Goal: Task Accomplishment & Management: Use online tool/utility

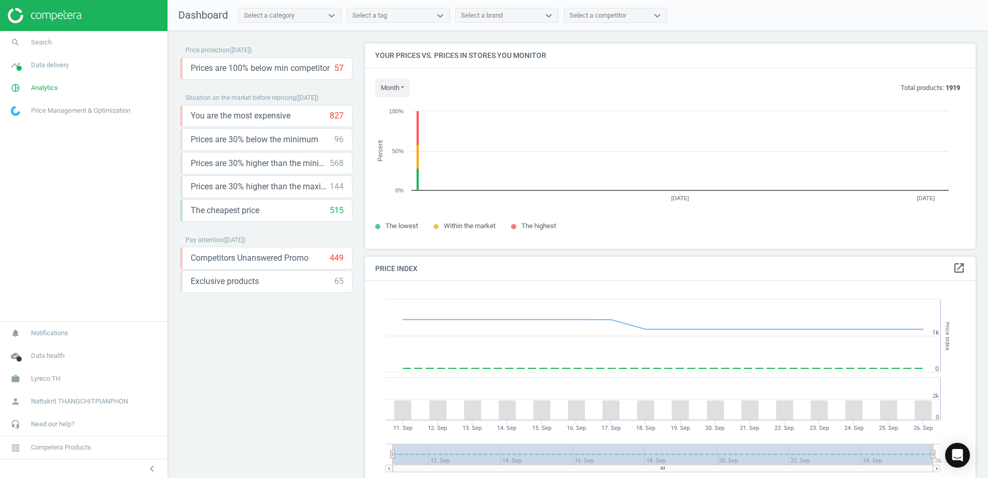
scroll to position [221, 619]
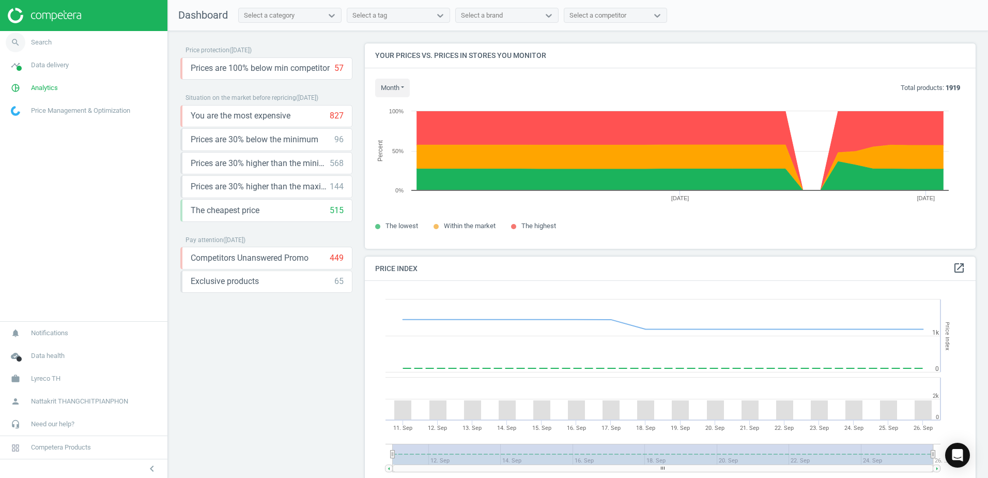
click at [30, 47] on span "search" at bounding box center [15, 42] width 31 height 23
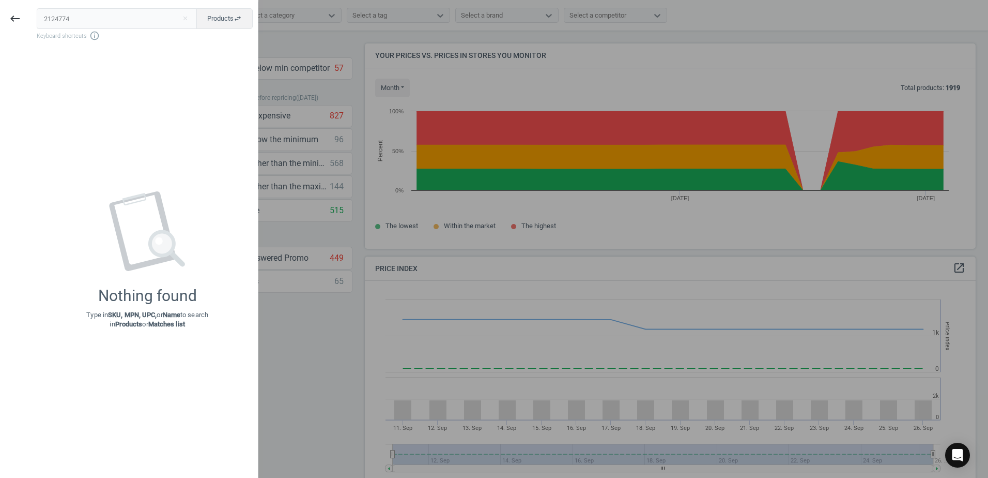
type input "2124774"
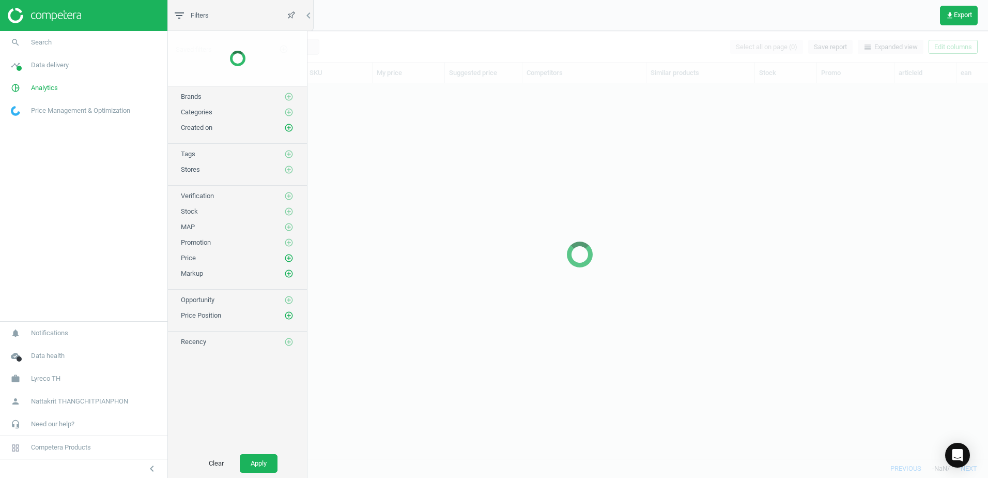
scroll to position [359, 809]
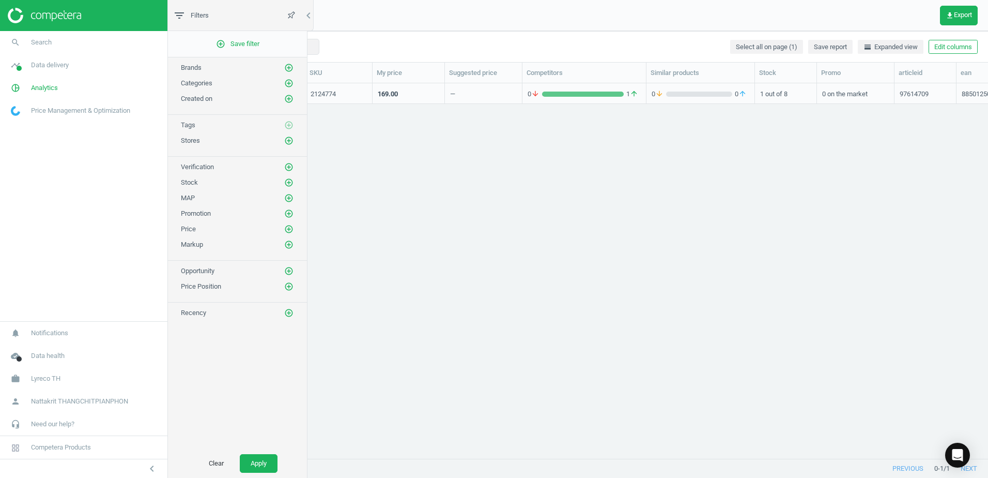
click at [411, 96] on div "169.00" at bounding box center [409, 93] width 62 height 18
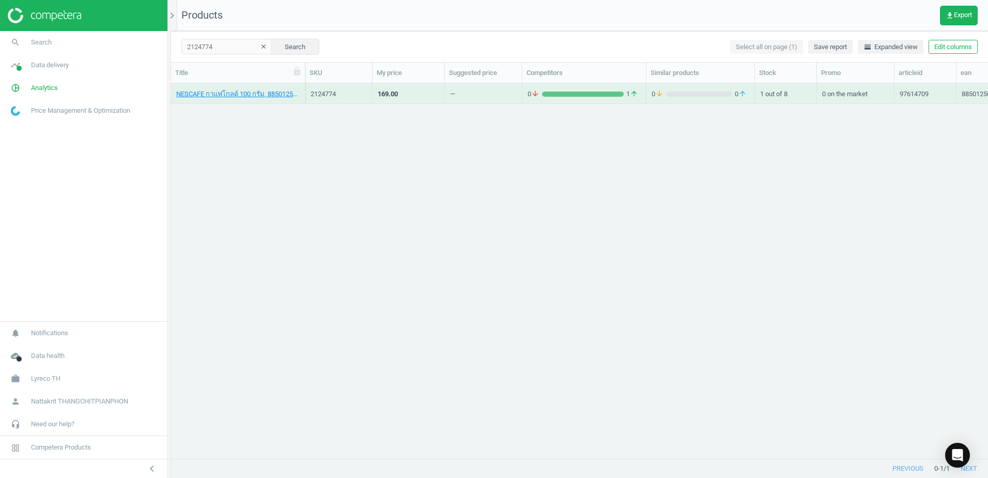
click at [411, 96] on div "169.00" at bounding box center [409, 93] width 62 height 18
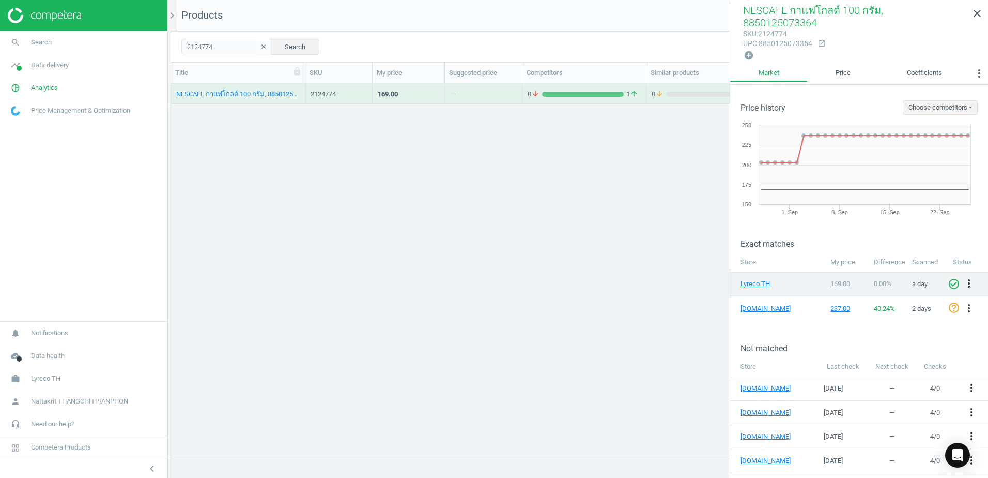
click at [963, 277] on icon "more_vert" at bounding box center [969, 283] width 12 height 12
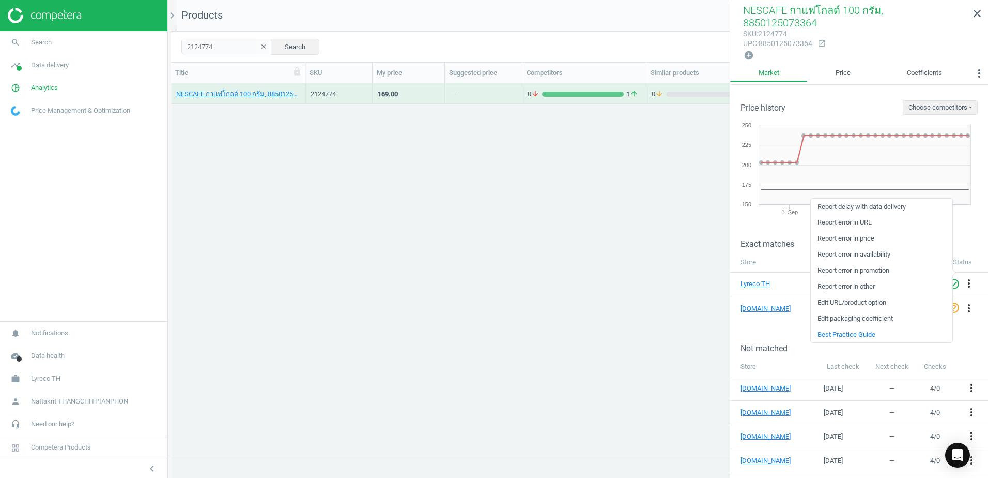
click at [871, 302] on link "Edit URL/product option" at bounding box center [882, 303] width 142 height 16
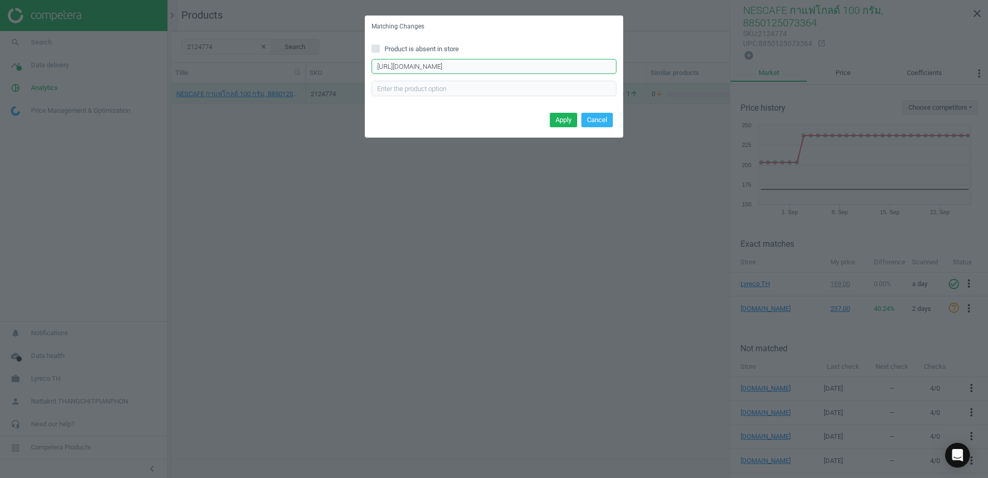
click at [501, 63] on input "https://www.lyreco.com/webshop/ENTH/product/view/2124774?language=en_TH&langCou…" at bounding box center [494, 67] width 245 height 16
drag, startPoint x: 514, startPoint y: 62, endPoint x: 734, endPoint y: 66, distance: 220.2
click at [734, 66] on div "Matching Changes Product is absent in store https://www.lyreco.com/webshop/ENTH…" at bounding box center [494, 239] width 988 height 478
click at [511, 65] on input "https://www.lyreco.com/webshop/ENTH/product/view/2124774?language=en_TH&langCou…" at bounding box center [494, 67] width 245 height 16
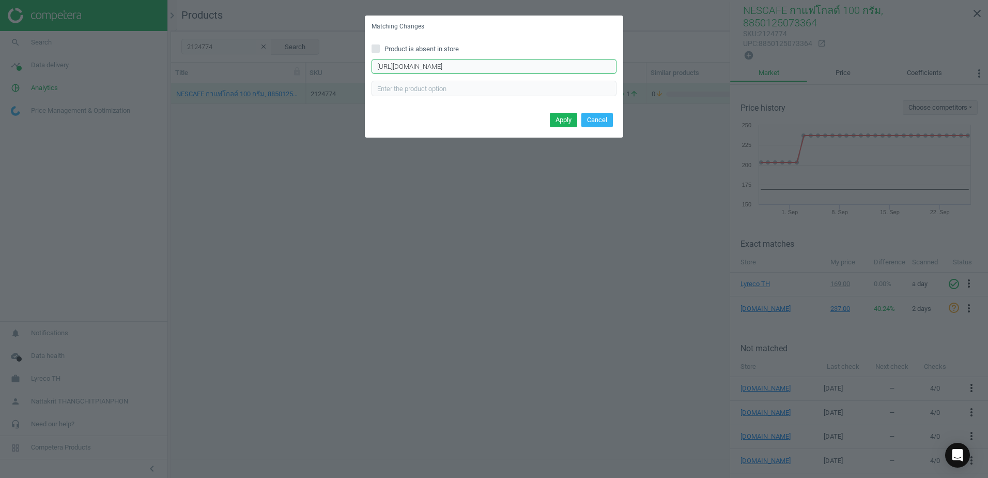
scroll to position [0, 0]
paste input "uni-px-21-paint-marker-bullet-tip-0-8-1-2mm-white-product-000000000000183626.ht…"
type input "https://www.lyreco.com/webshop/ENTH/uni-px-21-paint-marker-bullet-tip-0-8-1-2mm…"
click at [572, 119] on button "Apply" at bounding box center [563, 120] width 27 height 14
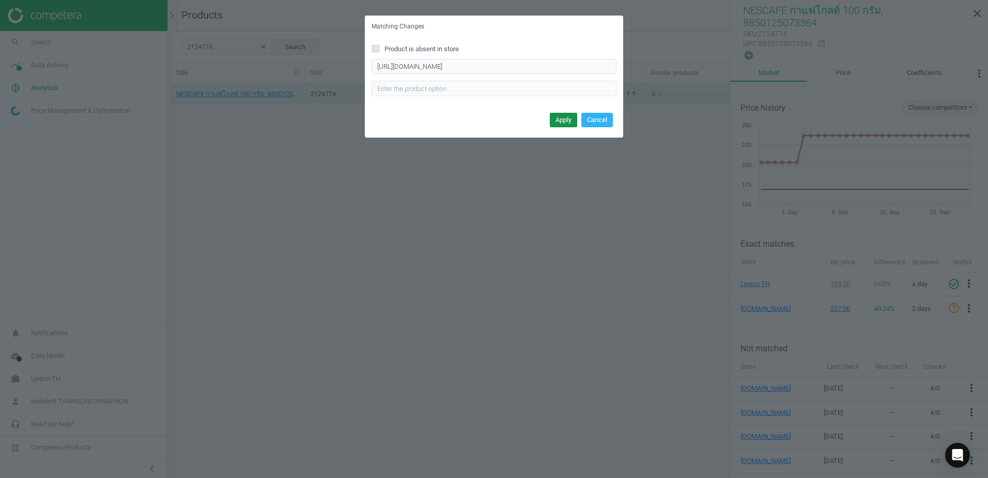
scroll to position [0, 0]
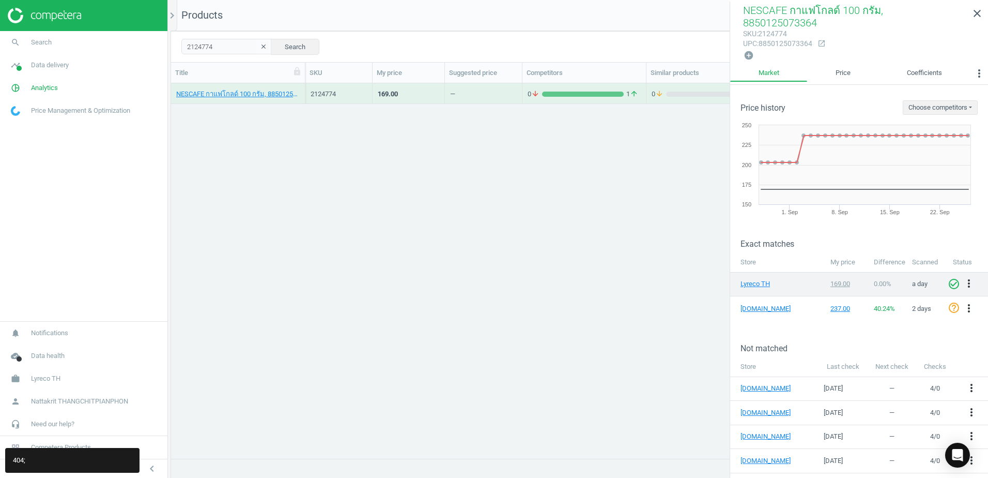
click at [883, 280] on span "0.00 %" at bounding box center [883, 284] width 18 height 8
click at [880, 280] on span "0.00 %" at bounding box center [883, 284] width 18 height 8
click at [966, 277] on icon "more_vert" at bounding box center [969, 283] width 12 height 12
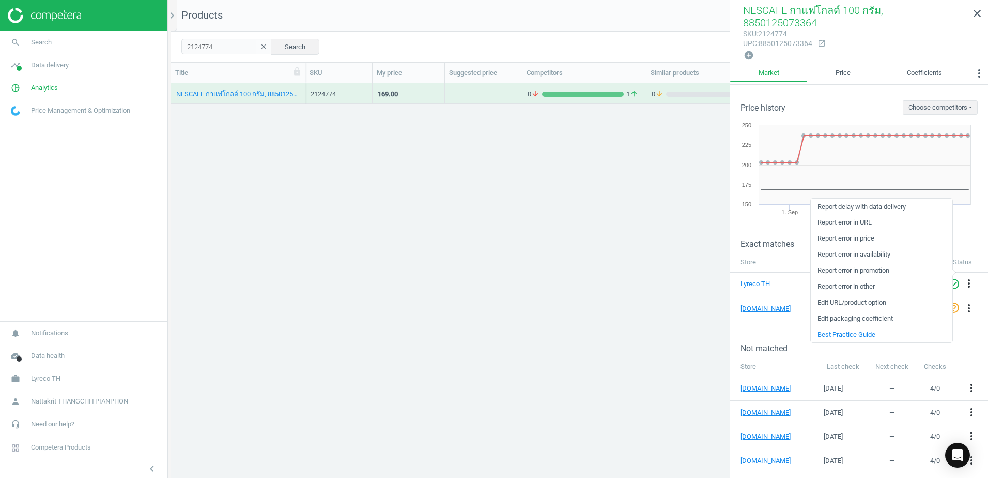
click at [639, 281] on div "NESCAFE กาแฟโกลด์ 100 กรัม, 8850125073364 2124774 169.00 — 0 arrow_downward 1 a…" at bounding box center [579, 266] width 817 height 367
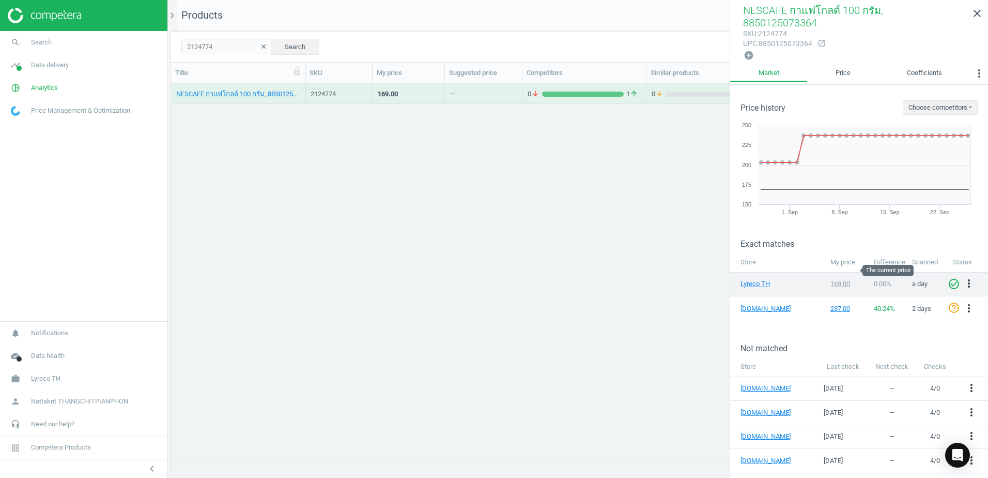
click at [832, 279] on div "169.00" at bounding box center [848, 283] width 34 height 9
click at [881, 272] on td "0.00 %" at bounding box center [888, 284] width 38 height 24
drag, startPoint x: 881, startPoint y: 264, endPoint x: 874, endPoint y: 262, distance: 7.4
click at [874, 272] on td "0.00 %" at bounding box center [888, 284] width 38 height 24
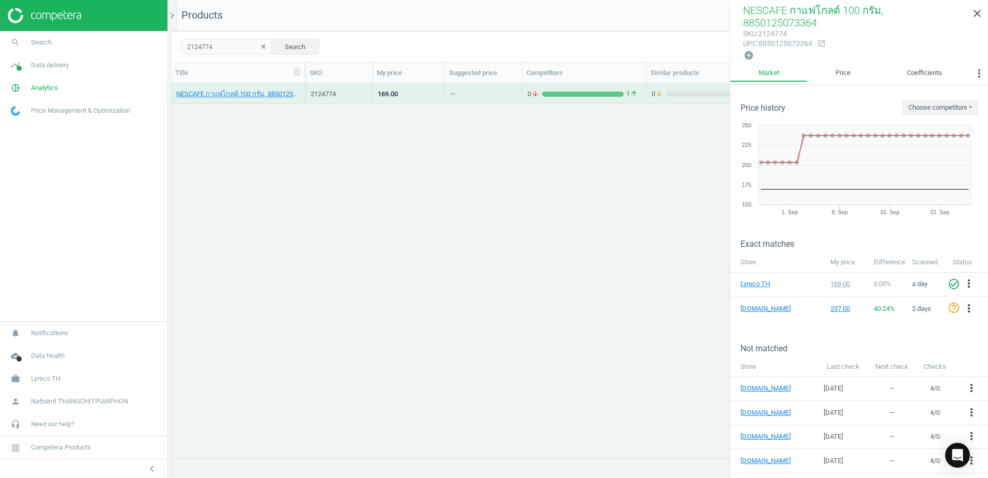
click at [575, 101] on div "0 arrow_downward 1 arrow_upward" at bounding box center [584, 95] width 113 height 13
click at [844, 65] on link "Price" at bounding box center [842, 74] width 71 height 18
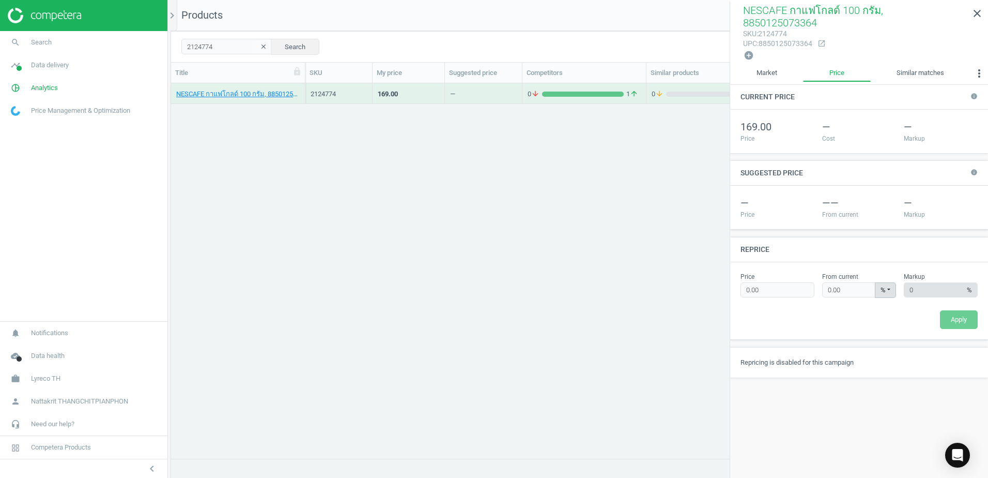
type input "190"
type input "12.43"
drag, startPoint x: 781, startPoint y: 272, endPoint x: 741, endPoint y: 272, distance: 39.8
click at [741, 282] on input "190" at bounding box center [778, 290] width 74 height 16
type input "\"
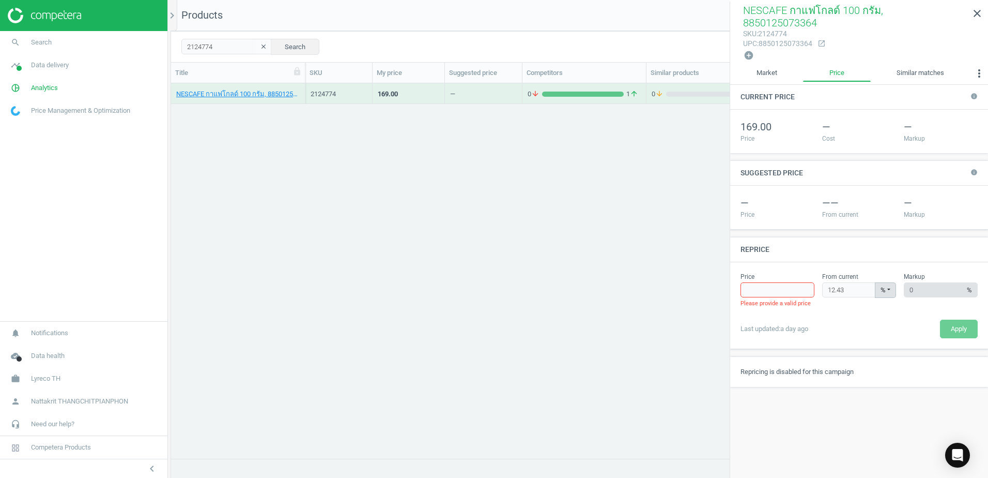
click at [777, 282] on input "text" at bounding box center [778, 290] width 74 height 16
click at [814, 272] on label "Price" at bounding box center [778, 276] width 74 height 9
click at [856, 282] on input "12.43" at bounding box center [848, 290] width 53 height 16
drag, startPoint x: 856, startPoint y: 273, endPoint x: 805, endPoint y: 278, distance: 51.4
click at [805, 278] on div "Price Please provide a valid price From current 12.43 % % ± Please provide a va…" at bounding box center [859, 305] width 245 height 66
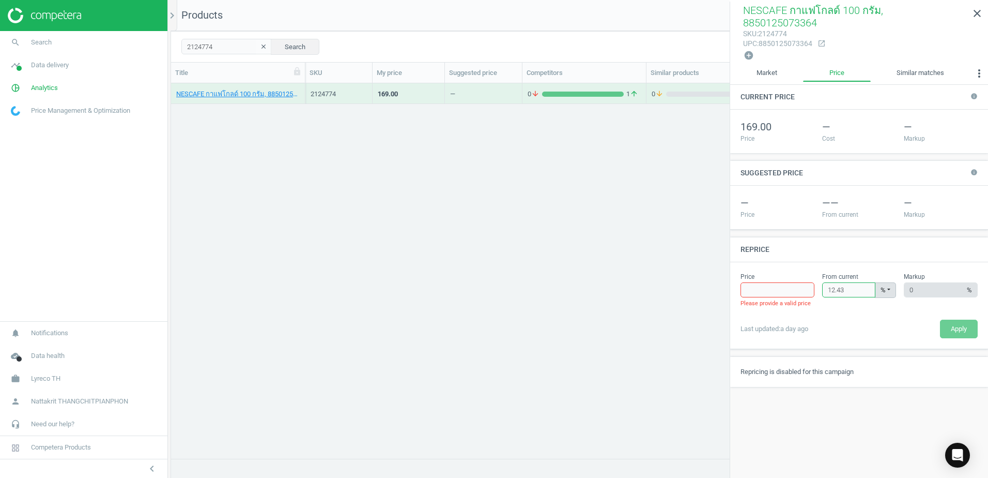
type input "169.00"
type input "0"
click at [959, 311] on button "Apply" at bounding box center [959, 319] width 38 height 19
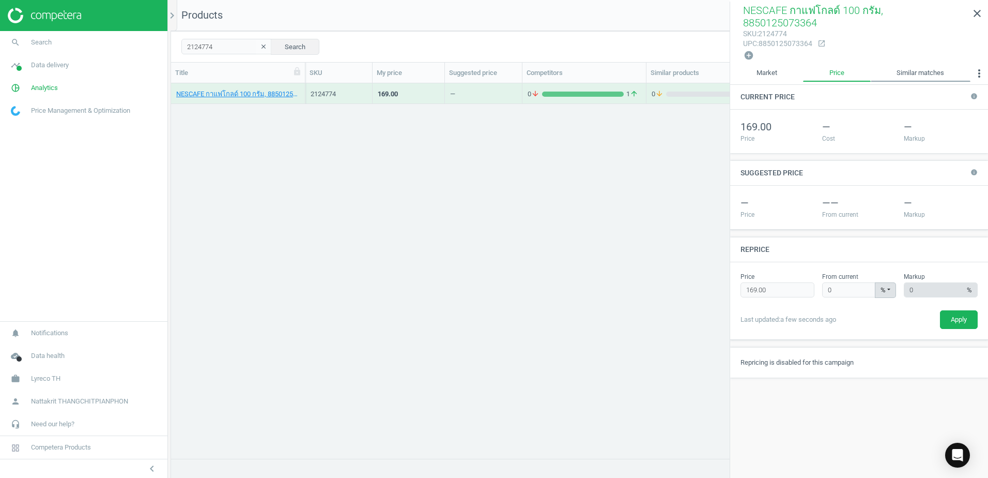
click at [913, 65] on link "Similar matches" at bounding box center [921, 74] width 100 height 18
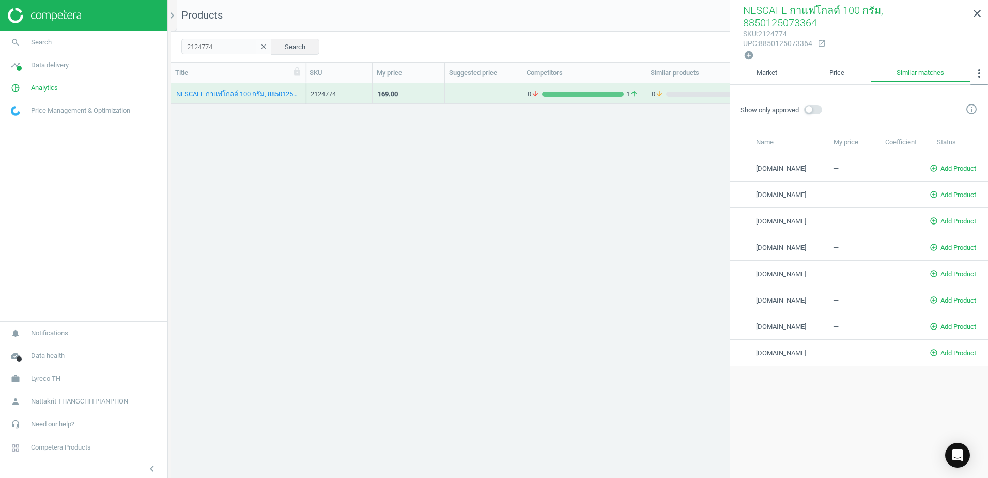
click at [984, 67] on icon "more_vert" at bounding box center [979, 73] width 12 height 12
click at [780, 65] on link "Market" at bounding box center [766, 74] width 73 height 18
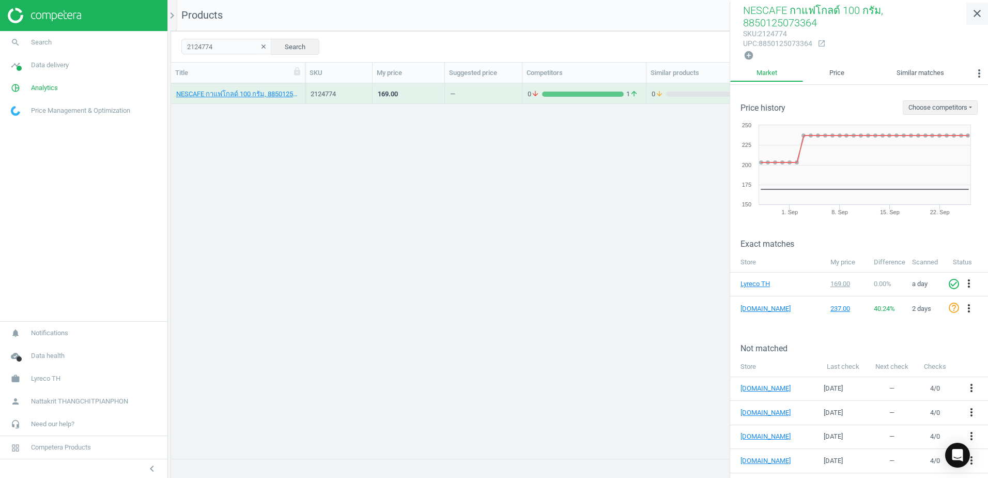
click at [978, 10] on icon "close" at bounding box center [977, 13] width 12 height 12
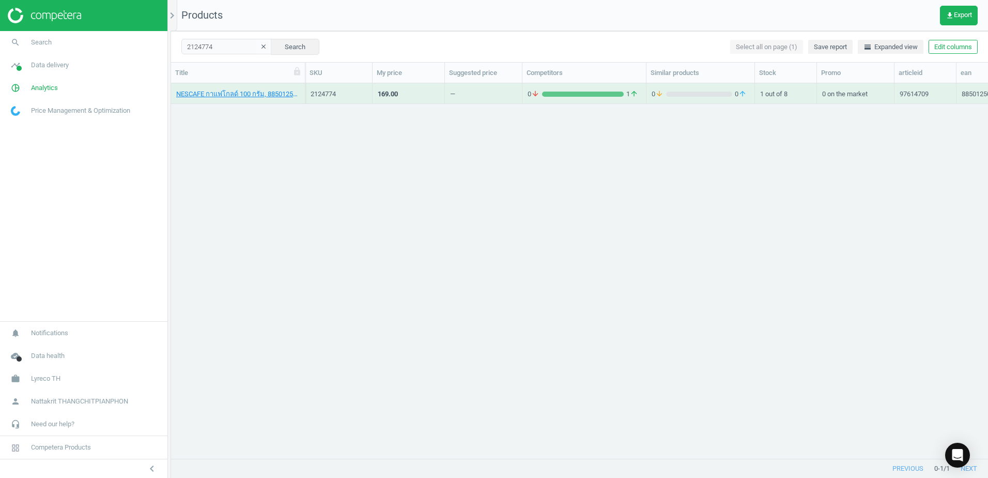
click at [743, 296] on div "NESCAFE กาแฟโกลด์ 100 กรัม, 8850125073364 2124774 169.00 — 0 arrow_downward 1 a…" at bounding box center [579, 266] width 817 height 367
click at [544, 202] on div "NESCAFE กาแฟโกลด์ 100 กรัม, 8850125073364 2124774 169.00 — 0 arrow_downward 1 a…" at bounding box center [579, 266] width 817 height 367
click at [553, 207] on div "NESCAFE กาแฟโกลด์ 100 กรัม, 8850125073364 2124774 169.00 — 0 arrow_downward 1 a…" at bounding box center [579, 266] width 817 height 367
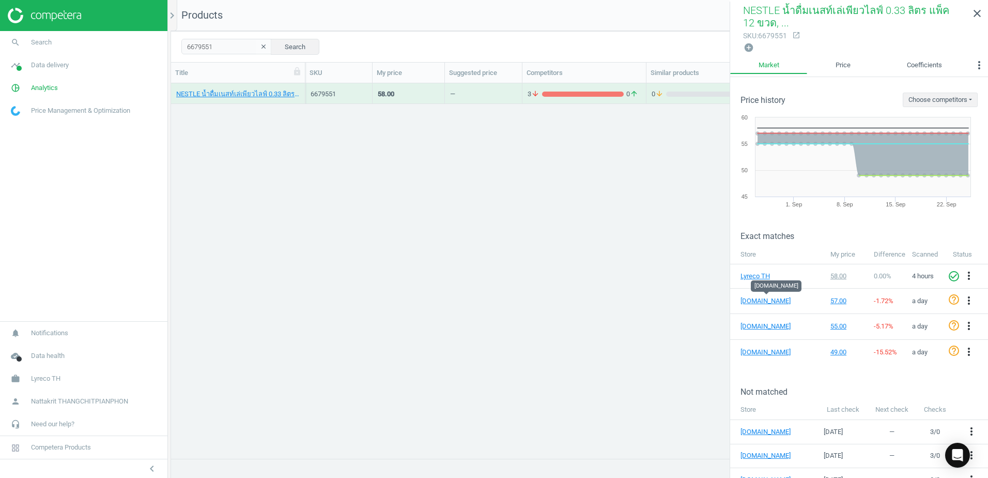
scroll to position [359, 809]
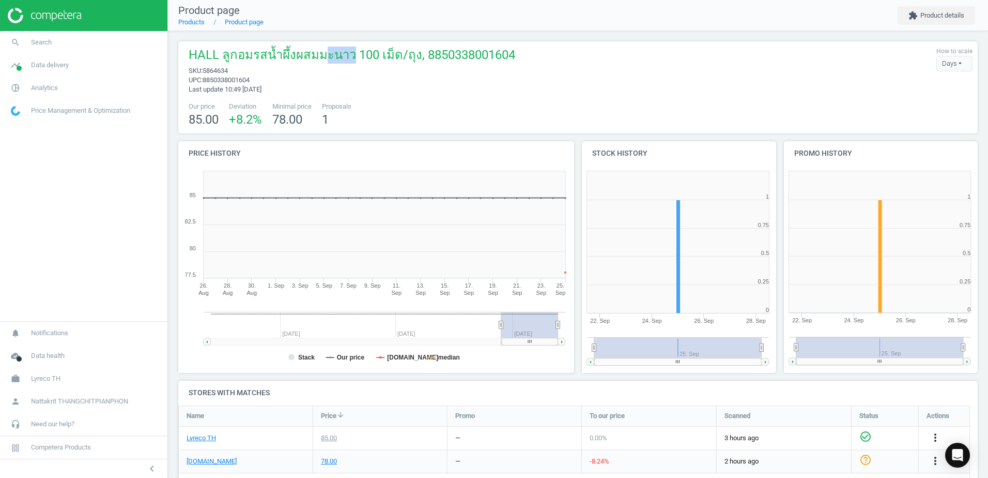
drag, startPoint x: 342, startPoint y: 58, endPoint x: 359, endPoint y: 58, distance: 17.1
click at [359, 58] on span "HALL ลูกอมรสน้ำผึ้งผสมมะนาว 100 เม็ด/ถุง, 8850338001604" at bounding box center [352, 57] width 327 height 20
drag, startPoint x: 359, startPoint y: 58, endPoint x: 342, endPoint y: 87, distance: 33.6
click at [364, 79] on span "upc : 8850338001604" at bounding box center [352, 79] width 327 height 9
